Goal: Check status: Check status

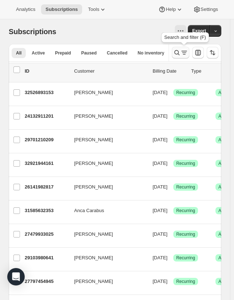
click at [186, 53] on icon "Search and filter results" at bounding box center [183, 52] width 7 height 7
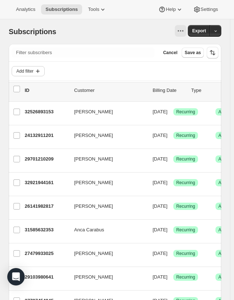
click at [39, 71] on icon "Add filter" at bounding box center [38, 71] width 4 height 4
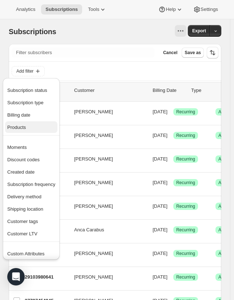
click at [41, 131] on button "Products" at bounding box center [31, 127] width 52 height 12
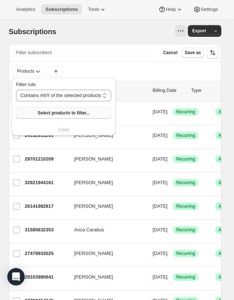
click at [75, 113] on span "Select products to filter..." at bounding box center [63, 113] width 52 height 6
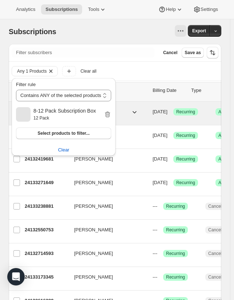
click at [138, 115] on button "[PERSON_NAME]" at bounding box center [106, 112] width 73 height 12
click at [177, 114] on div "24132976737 [PERSON_NAME] [DATE] Success Recurring Success Active 1 item $106.68" at bounding box center [180, 112] width 311 height 12
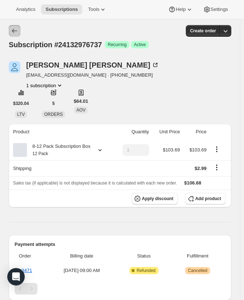
click at [17, 32] on icon "Subscriptions" at bounding box center [14, 30] width 7 height 7
